Goal: Use online tool/utility: Utilize a website feature to perform a specific function

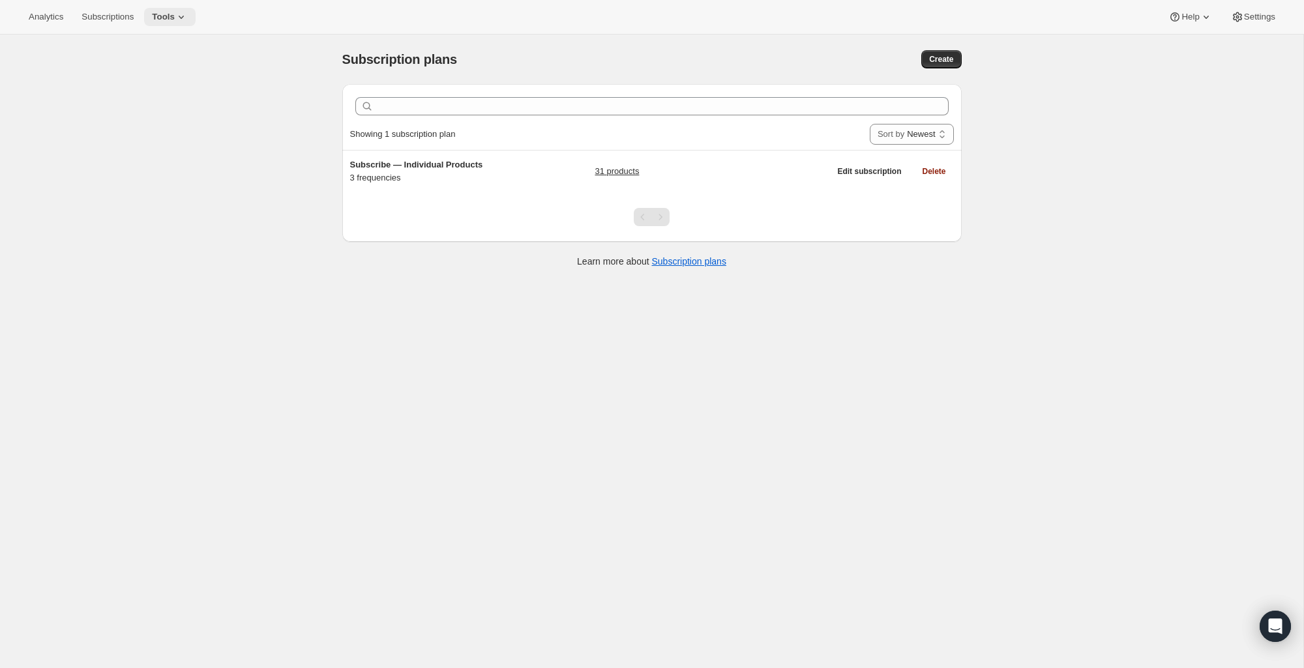
click at [166, 22] on button "Tools" at bounding box center [170, 17] width 52 height 18
click at [161, 96] on button "Bundles" at bounding box center [173, 88] width 140 height 21
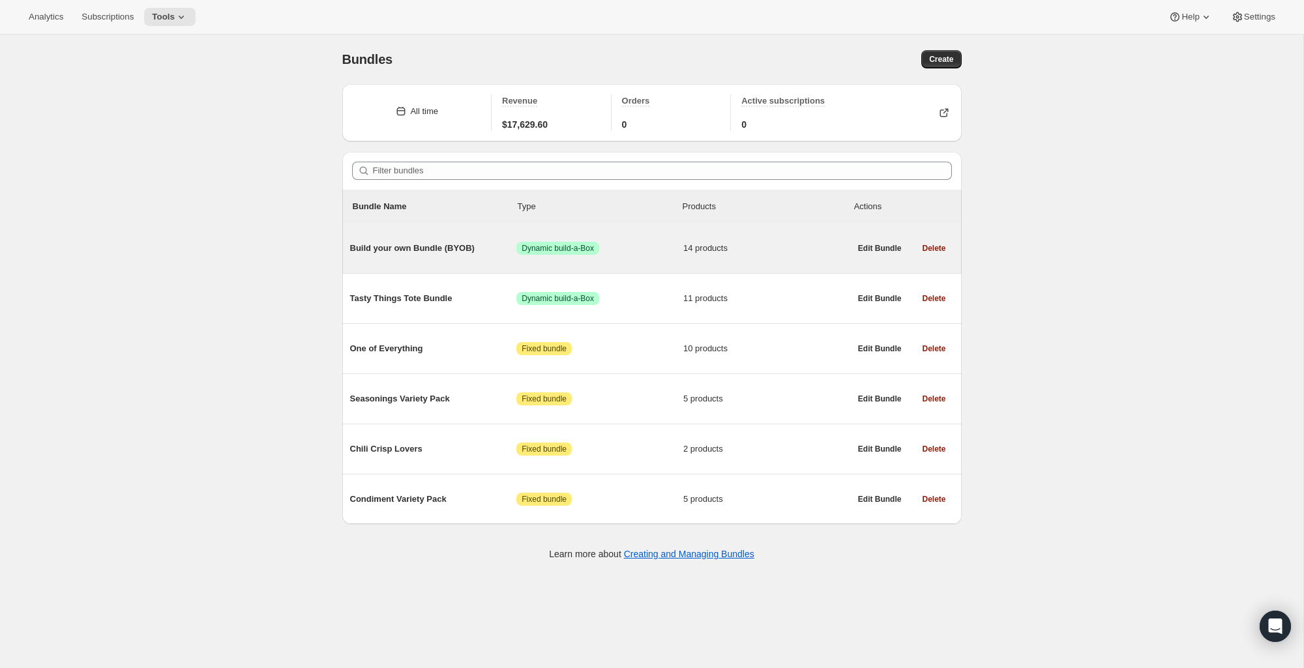
click at [409, 251] on span "Build your own Bundle (BYOB)" at bounding box center [433, 248] width 167 height 13
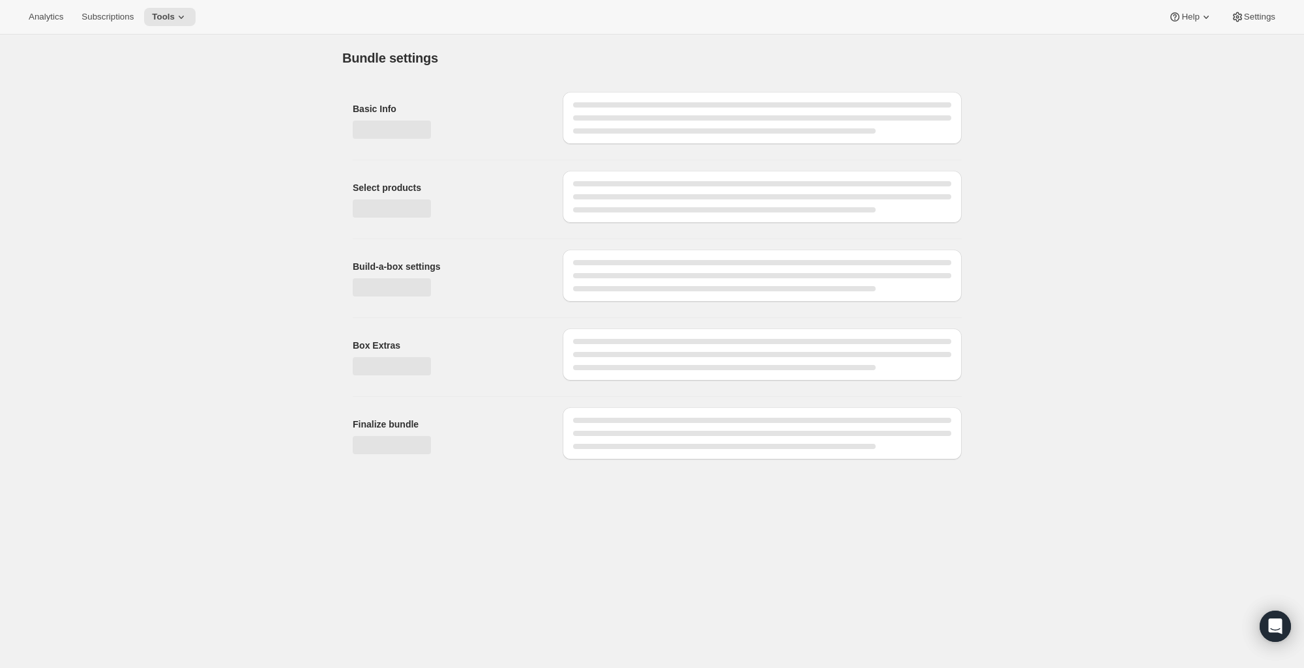
type input "Build your own Bundle (BYOB)"
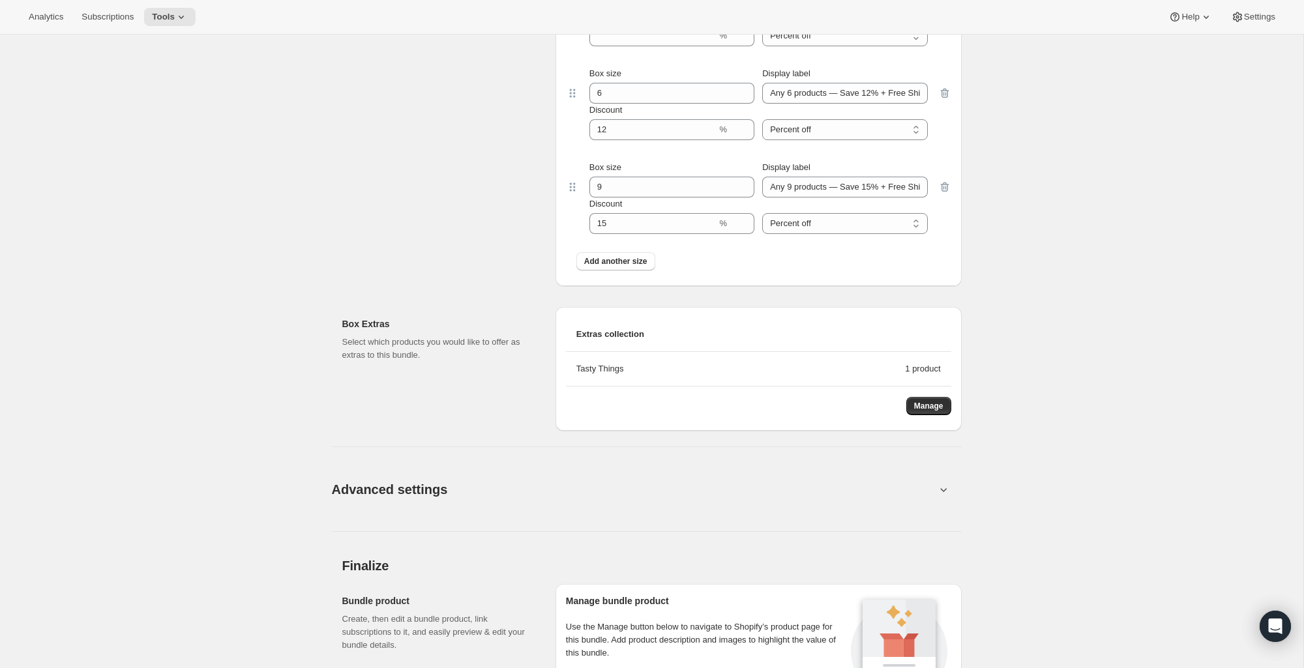
scroll to position [1325, 0]
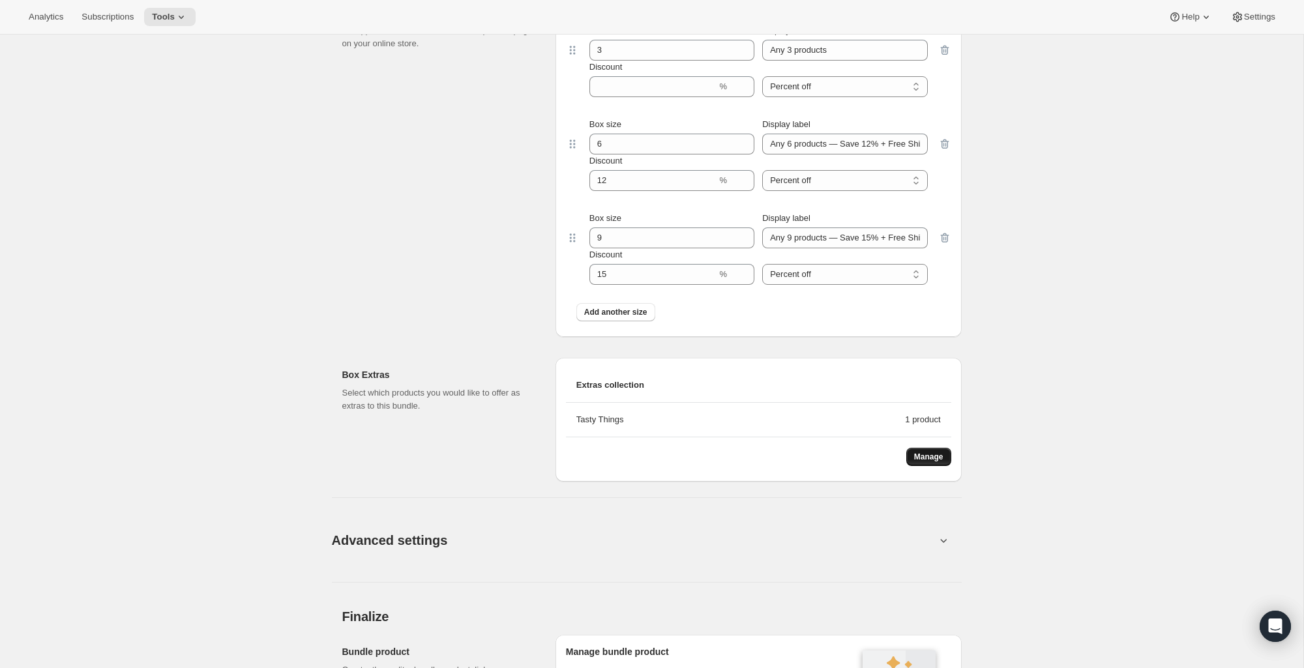
click at [937, 455] on span "Manage" at bounding box center [928, 457] width 29 height 10
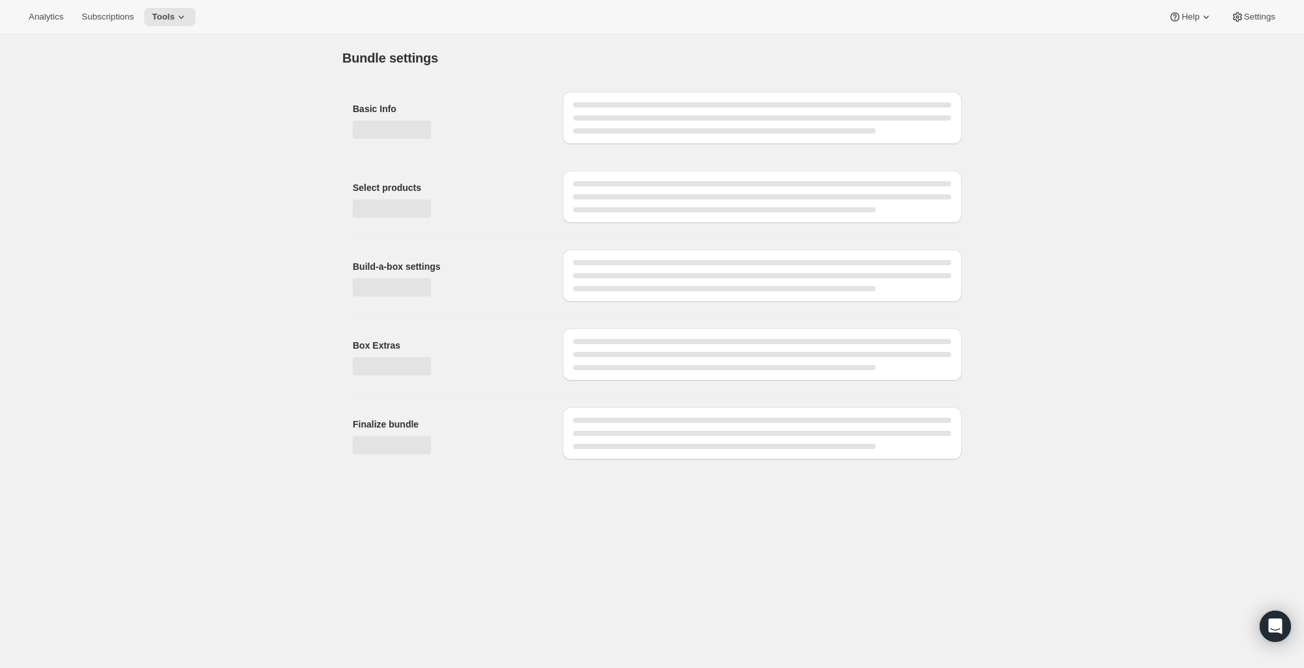
scroll to position [0, 0]
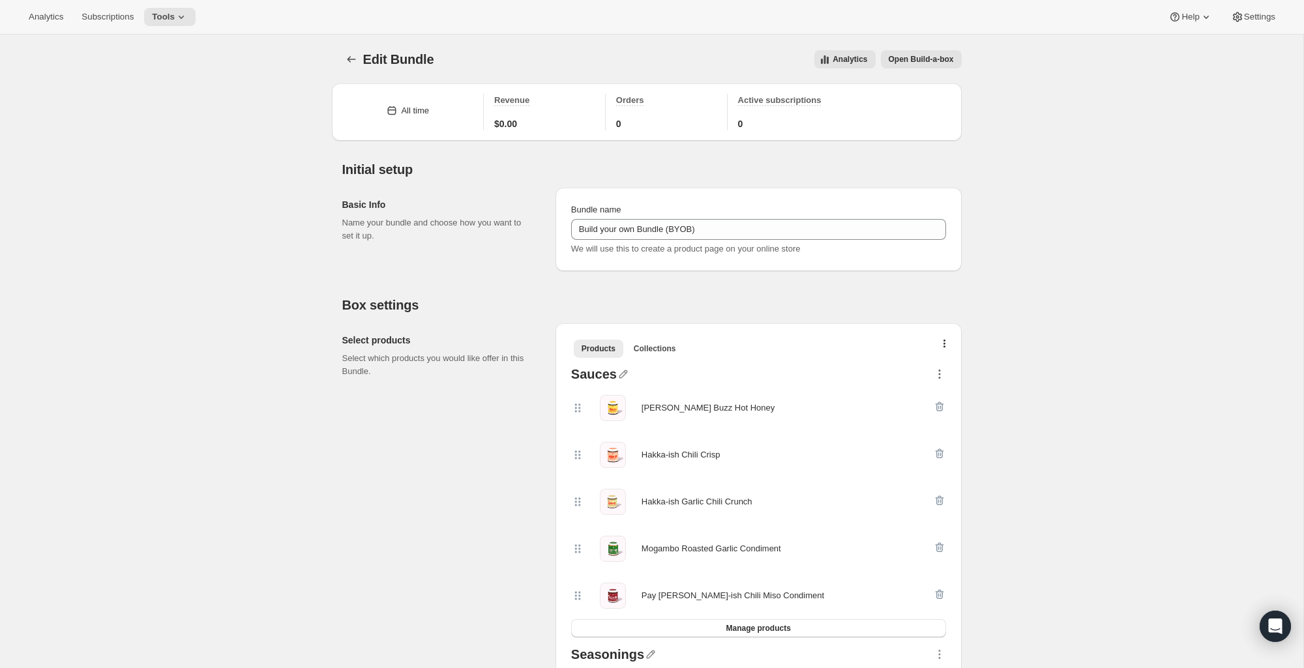
click at [940, 375] on icon "button" at bounding box center [939, 374] width 13 height 13
click at [617, 373] on icon "button" at bounding box center [623, 374] width 13 height 13
